Goal: Task Accomplishment & Management: Complete application form

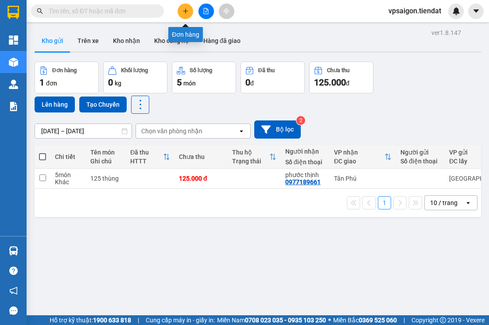
click at [188, 8] on icon "plus" at bounding box center [186, 11] width 6 height 6
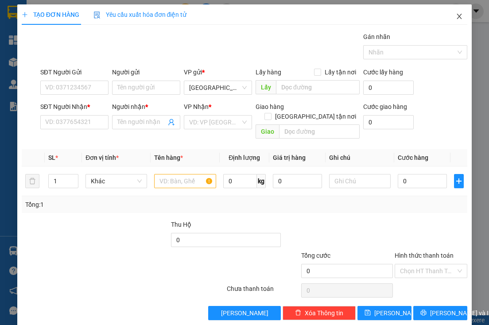
click at [457, 16] on icon "close" at bounding box center [459, 16] width 5 height 5
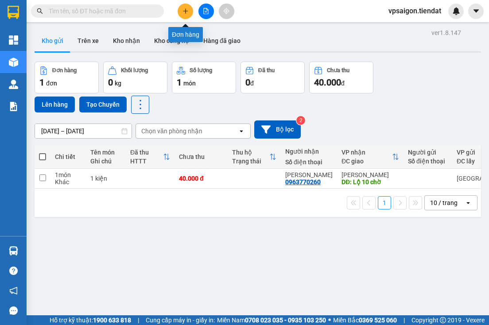
click at [187, 9] on icon "plus" at bounding box center [186, 11] width 6 height 6
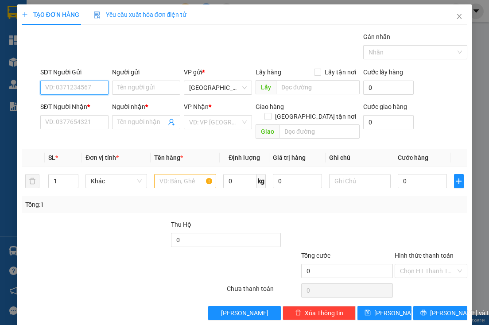
click at [87, 89] on input "SĐT Người Gửi" at bounding box center [74, 88] width 68 height 14
type input "0378337434"
click at [76, 105] on div "0378337434" at bounding box center [73, 105] width 57 height 10
type input "0973122845"
type input "chú ba tra"
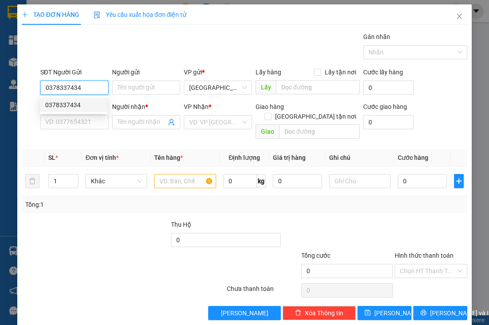
type input "cầu số 9"
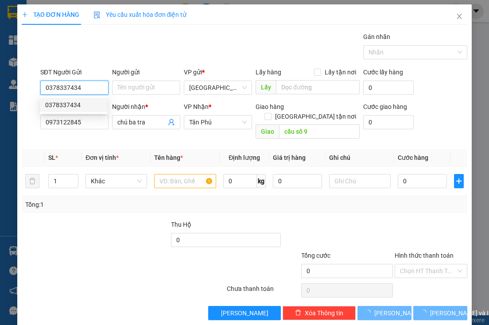
type input "50.000"
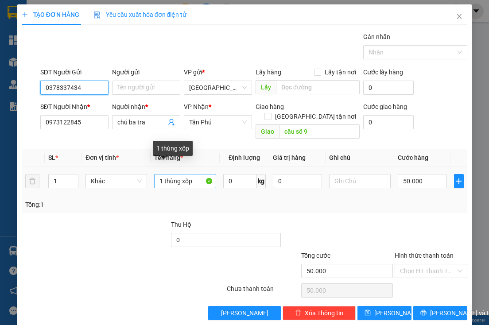
type input "0378337434"
click at [193, 174] on input "1 thùng xốp" at bounding box center [185, 181] width 62 height 14
type input "1 tivi"
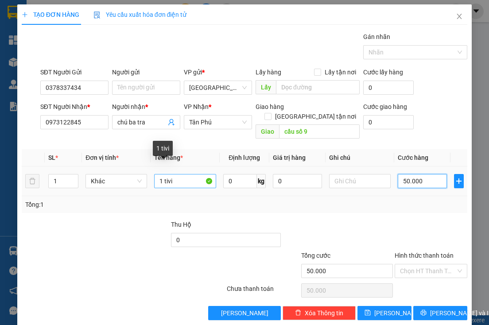
type input "0"
type input "1"
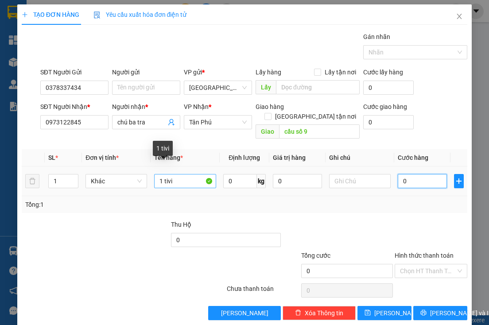
type input "01"
type input "10"
type input "010"
type input "100"
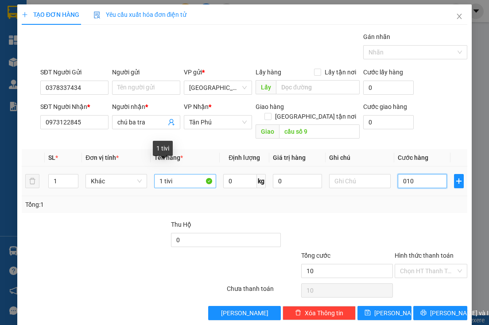
type input "100"
type input "0.100"
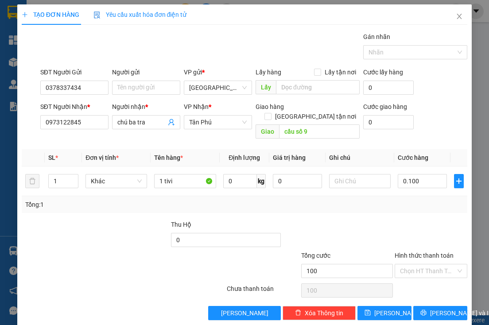
type input "100.000"
click at [367, 204] on div "Transit Pickup Surcharge Ids Transit Deliver Surcharge Ids Transit Deliver Surc…" at bounding box center [245, 176] width 446 height 289
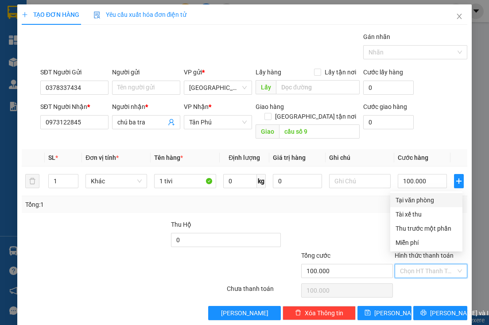
click at [420, 265] on input "Hình thức thanh toán" at bounding box center [428, 271] width 56 height 13
click at [415, 199] on div "Tại văn phòng" at bounding box center [427, 200] width 62 height 10
type input "0"
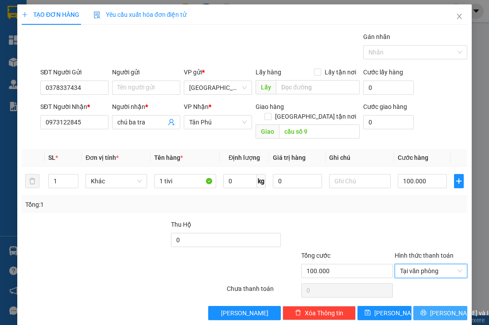
click at [432, 308] on span "[PERSON_NAME] và In" at bounding box center [461, 313] width 62 height 10
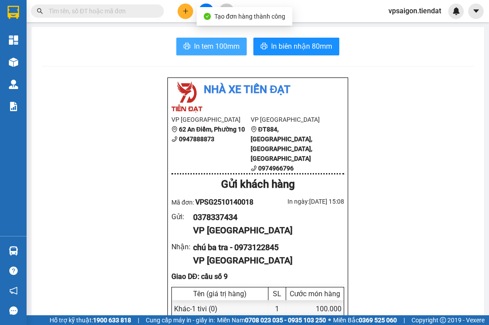
click at [220, 44] on span "In tem 100mm" at bounding box center [217, 46] width 46 height 11
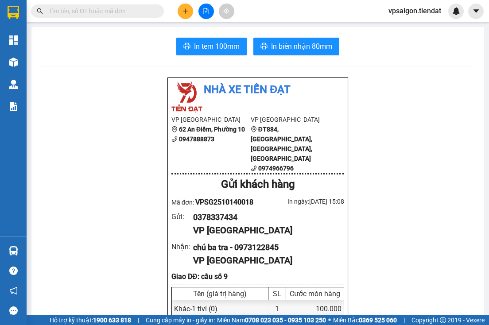
click at [135, 15] on input "text" at bounding box center [101, 11] width 105 height 10
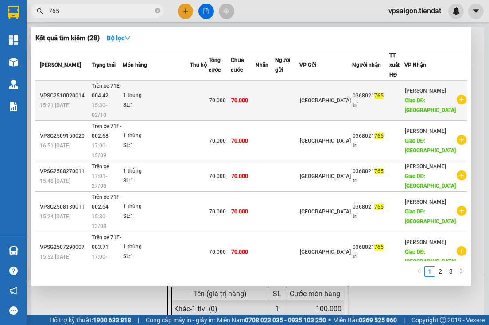
type input "765"
click at [299, 97] on td at bounding box center [287, 101] width 24 height 40
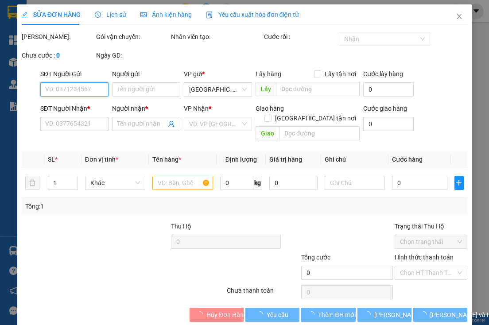
type input "0368021765"
type input "trí"
type input "[GEOGRAPHIC_DATA]"
type input "70.000"
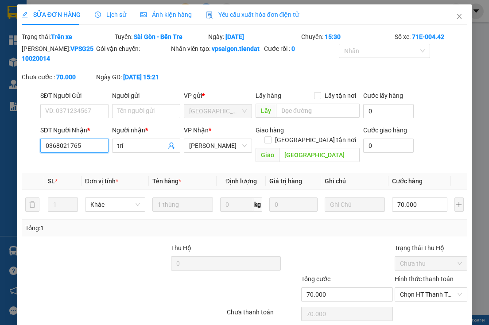
drag, startPoint x: 90, startPoint y: 158, endPoint x: 38, endPoint y: 152, distance: 52.6
click at [39, 152] on div "SĐT Người Nhận * 0368021765 0368021765" at bounding box center [75, 145] width 72 height 41
click at [457, 16] on icon "close" at bounding box center [459, 16] width 5 height 5
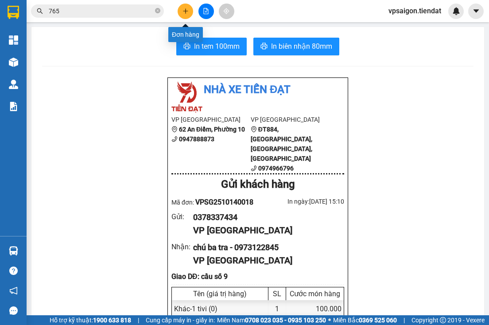
click at [187, 10] on icon "plus" at bounding box center [186, 11] width 6 height 6
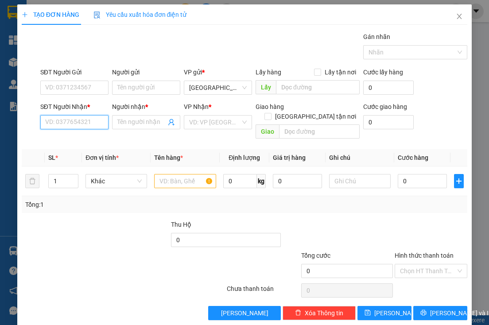
click at [67, 119] on input "SĐT Người Nhận *" at bounding box center [74, 122] width 68 height 14
paste input "0368021765"
type input "0368021765"
click at [87, 140] on div "0368021765 - trí" at bounding box center [73, 140] width 57 height 10
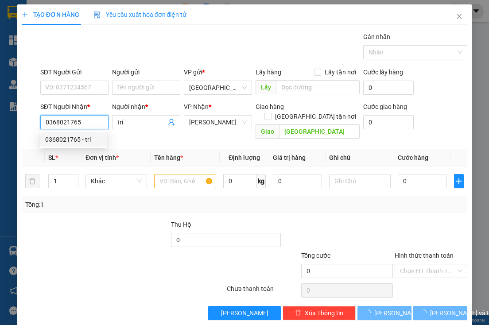
type input "trí"
type input "[GEOGRAPHIC_DATA]"
type input "70.000"
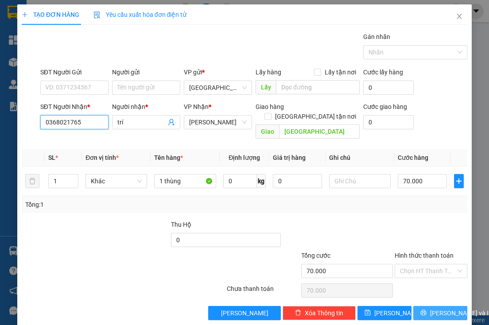
type input "0368021765"
click at [430, 308] on span "[PERSON_NAME] và In" at bounding box center [461, 313] width 62 height 10
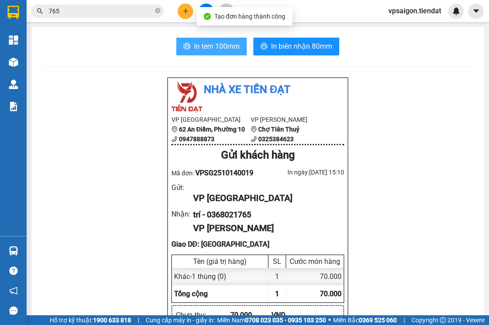
click at [215, 47] on span "In tem 100mm" at bounding box center [217, 46] width 46 height 11
